Goal: Check status: Check status

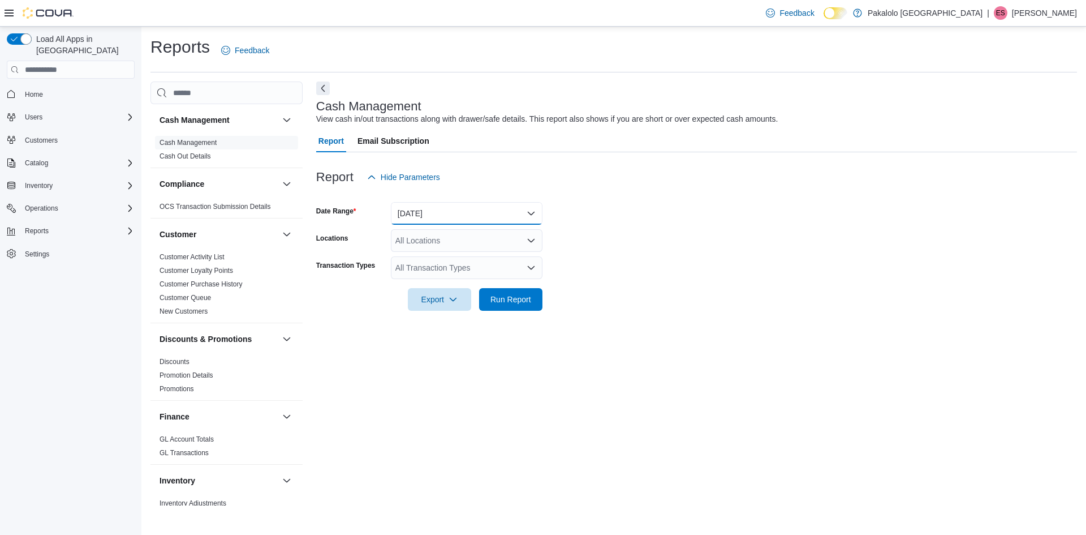
click at [528, 212] on button "Today" at bounding box center [467, 213] width 152 height 23
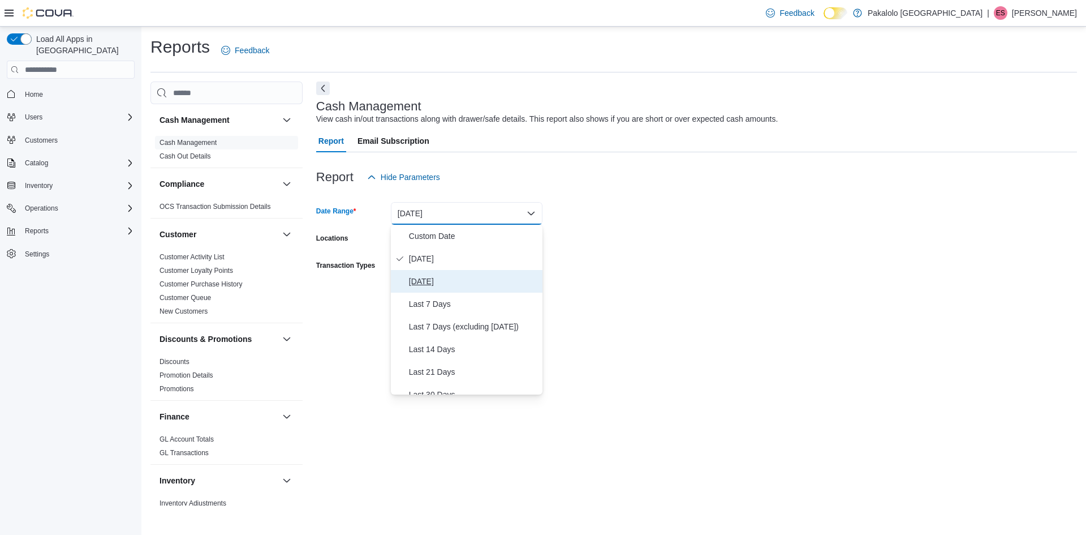
click at [438, 285] on span "Yesterday" at bounding box center [473, 281] width 129 height 14
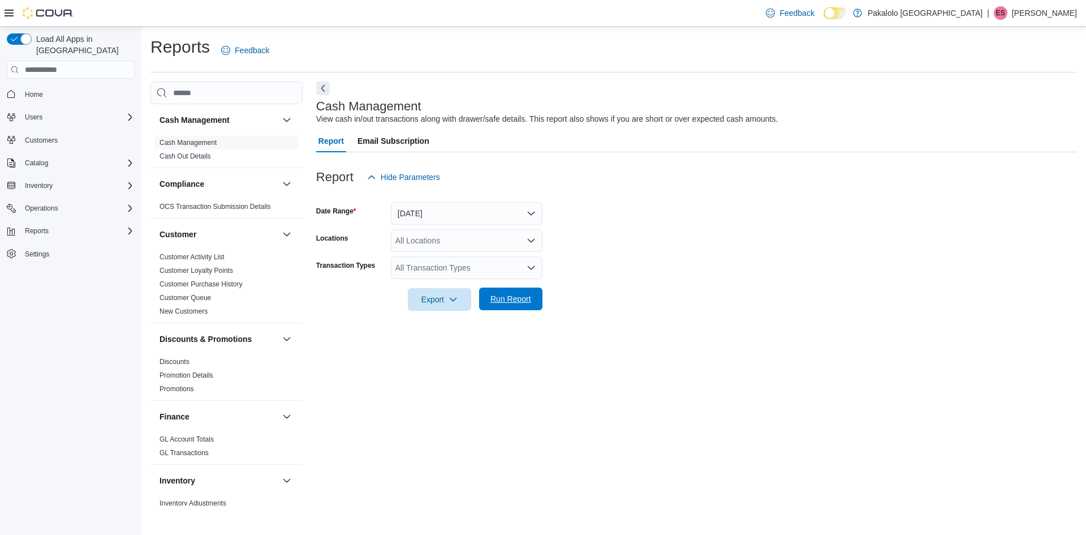
click at [509, 296] on span "Run Report" at bounding box center [511, 298] width 41 height 11
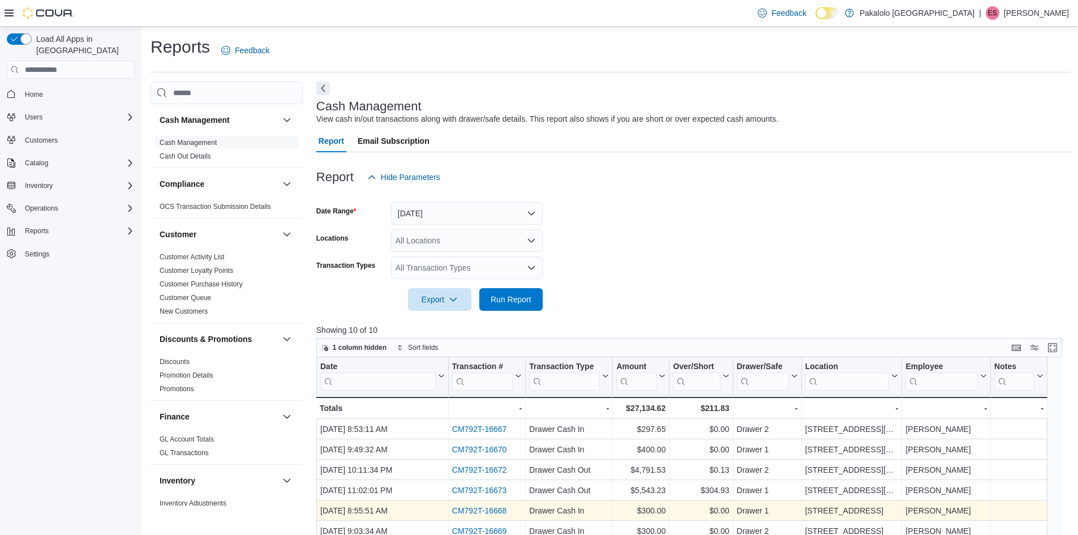
scroll to position [226, 0]
